Goal: Task Accomplishment & Management: Manage account settings

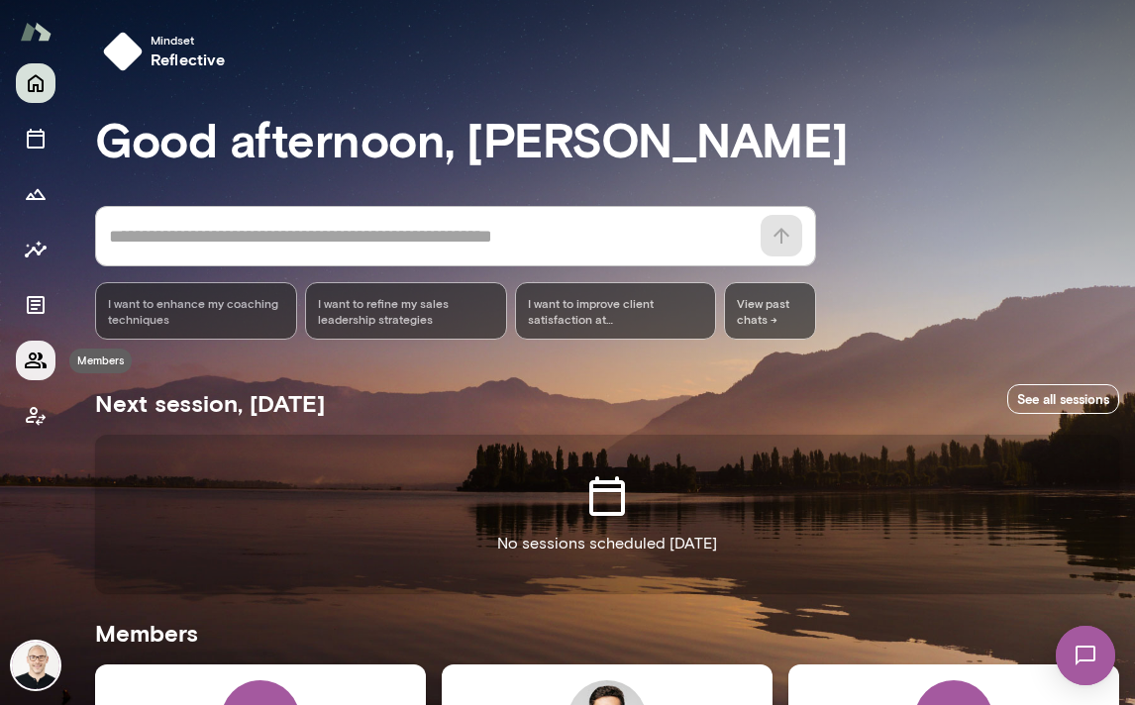
click at [41, 360] on icon "Members" at bounding box center [36, 361] width 24 height 24
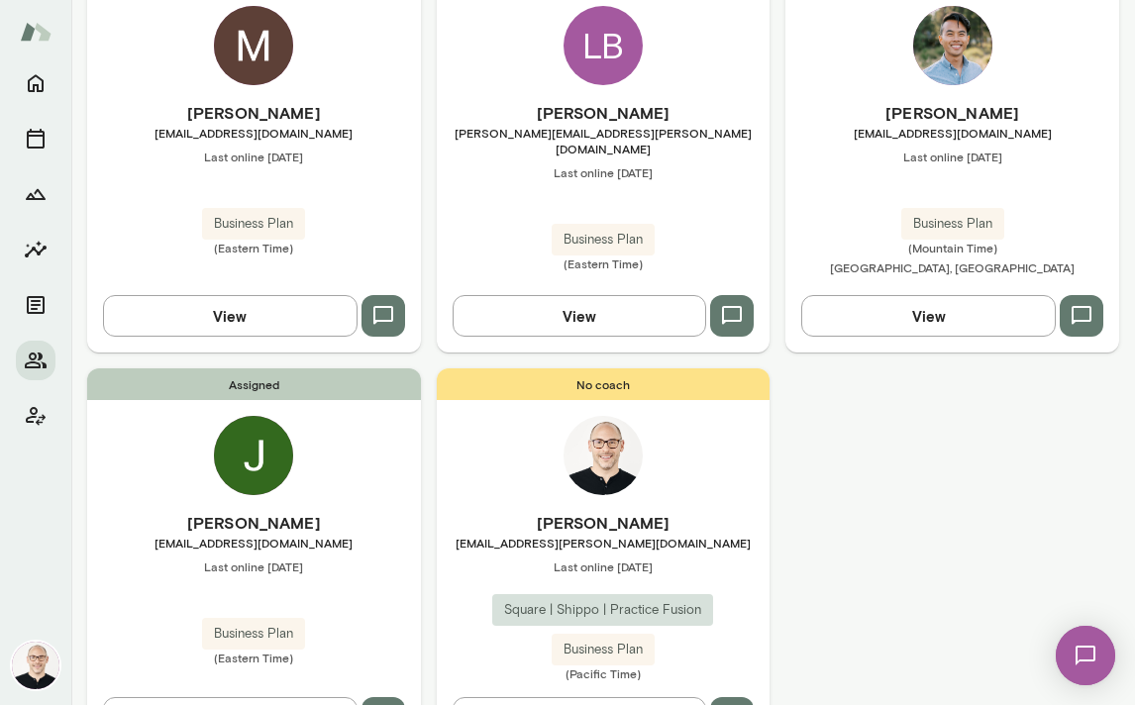
scroll to position [2402, 0]
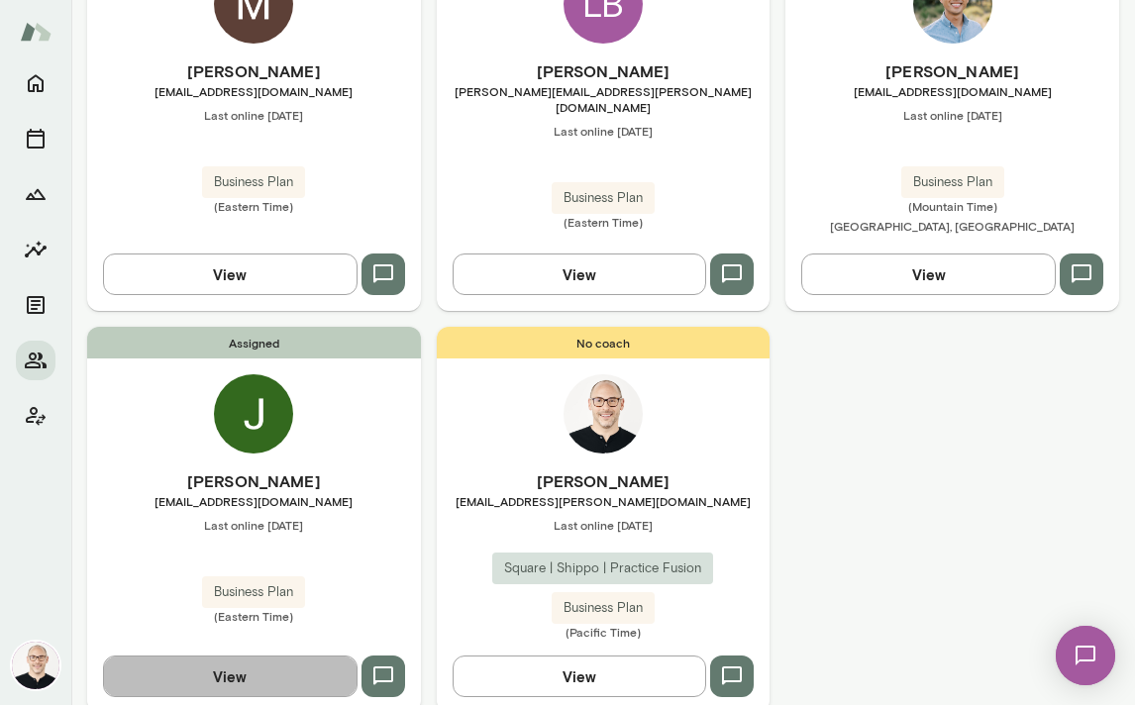
click at [244, 656] on button "View" at bounding box center [230, 677] width 254 height 42
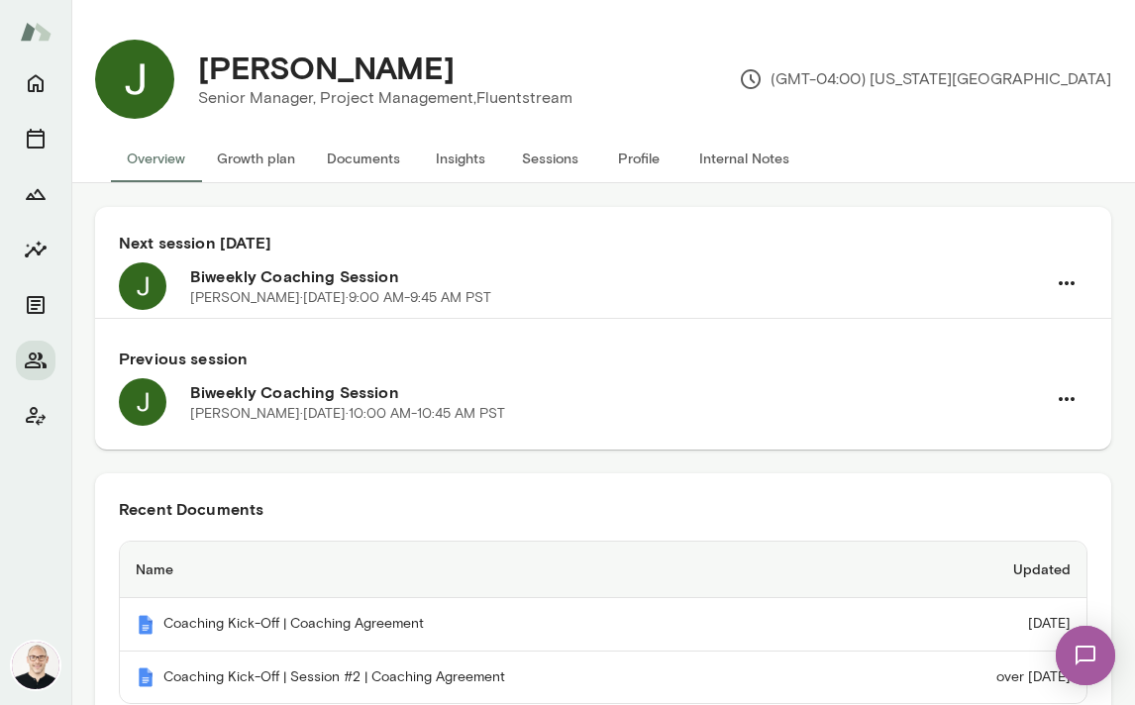
click at [1080, 656] on img at bounding box center [1085, 655] width 81 height 81
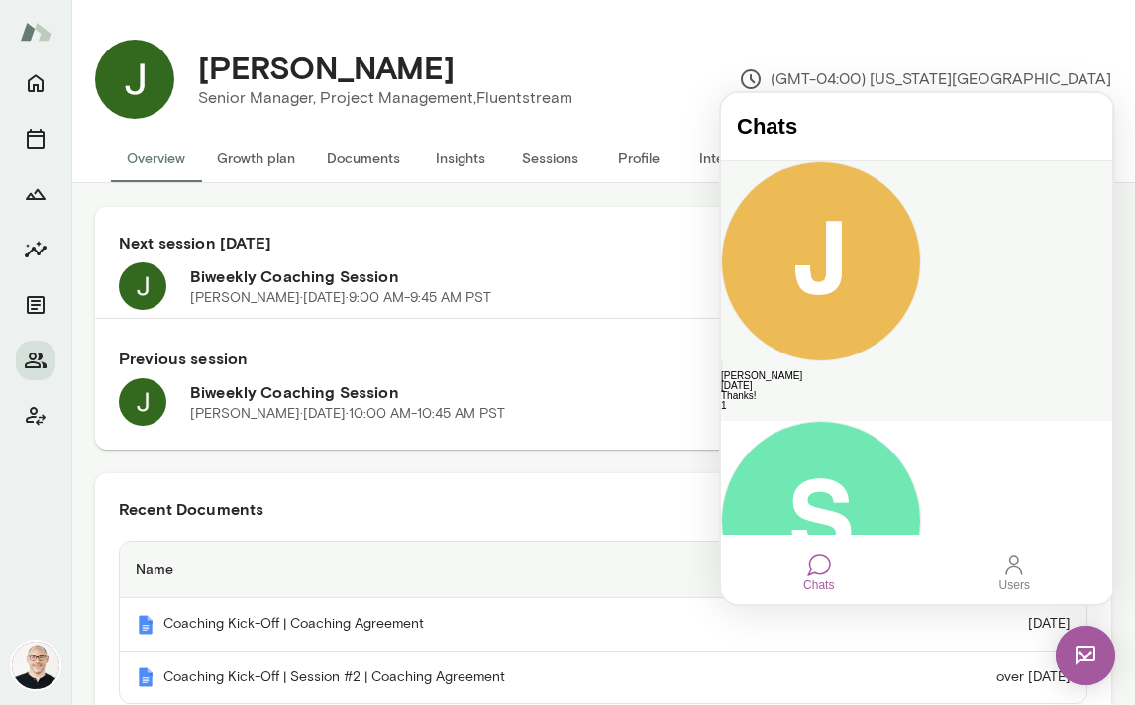
click at [906, 391] on div "Thanks!" at bounding box center [916, 396] width 391 height 10
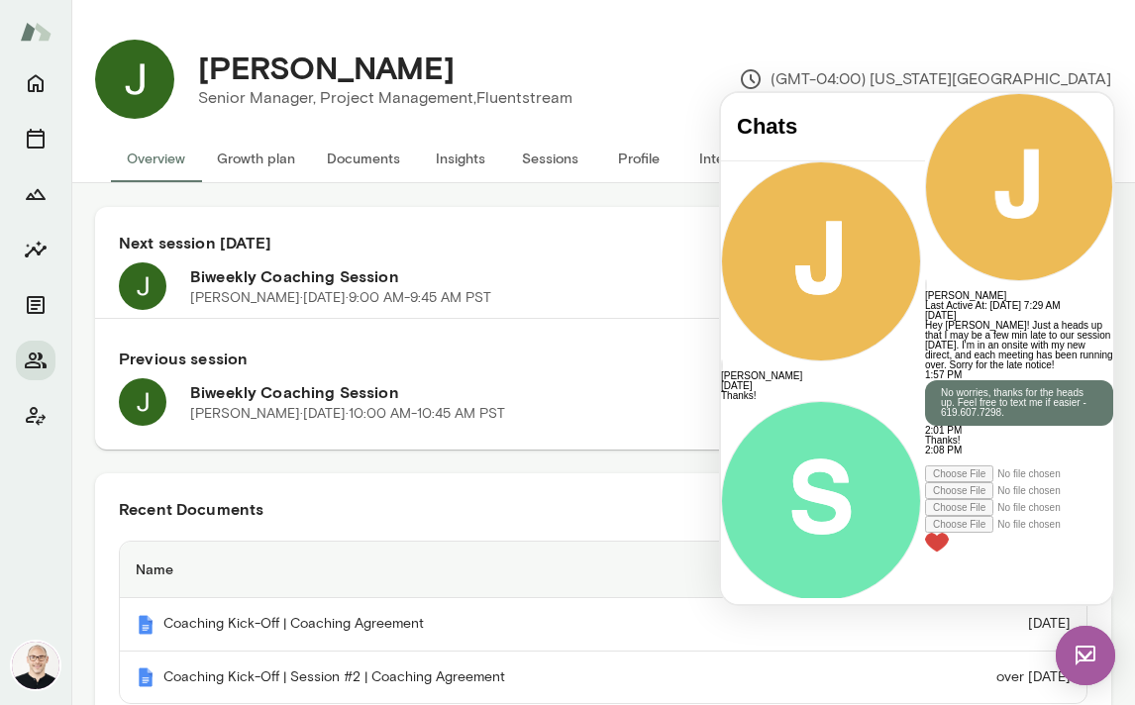
scroll to position [122, 0]
click at [541, 159] on button "Sessions" at bounding box center [549, 159] width 89 height 48
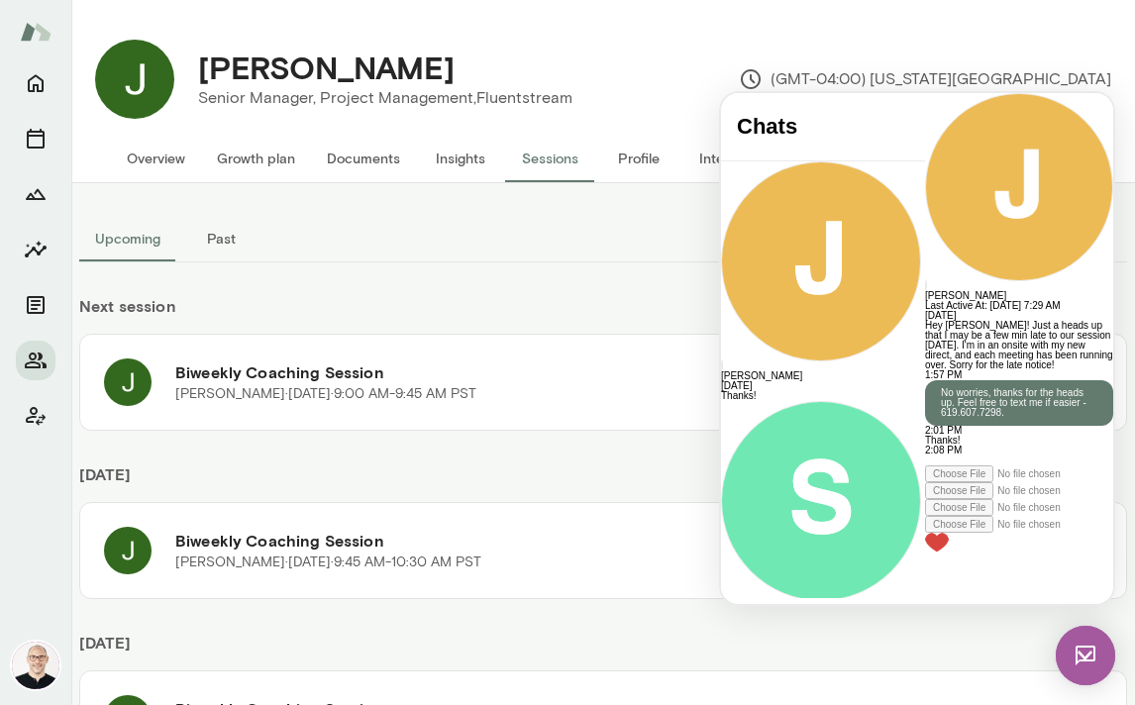
click at [1081, 659] on img at bounding box center [1085, 655] width 59 height 59
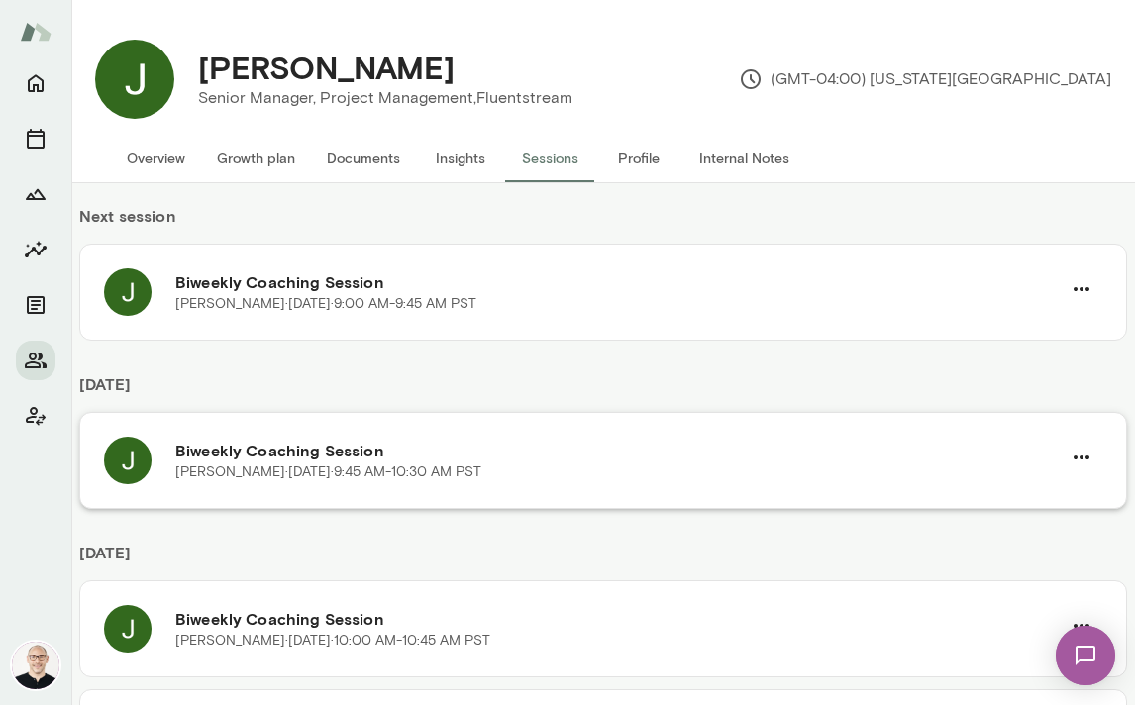
scroll to position [116, 0]
